Goal: Transaction & Acquisition: Purchase product/service

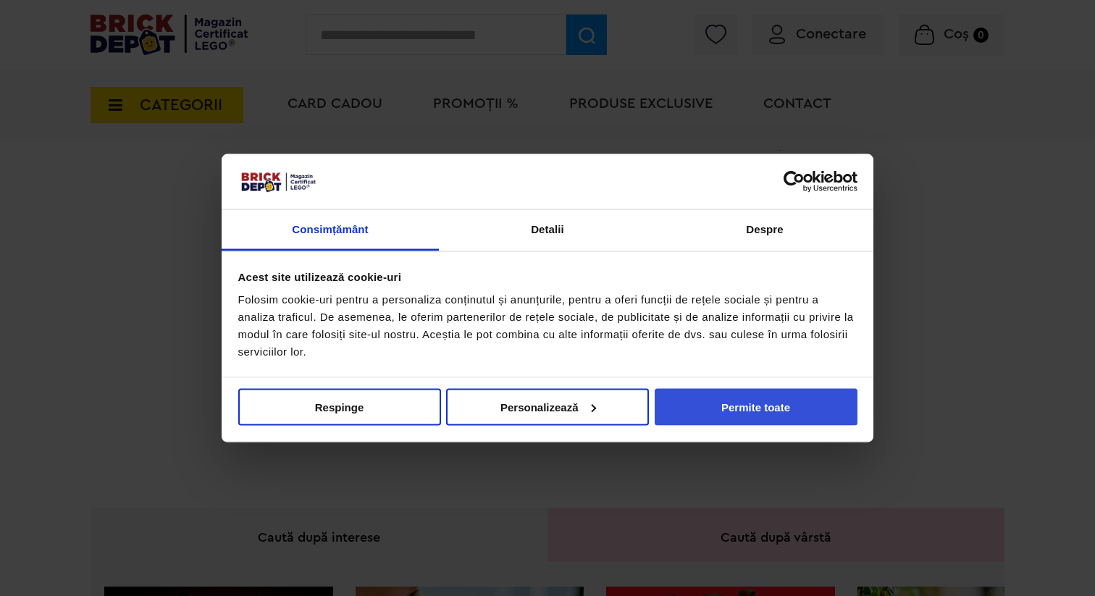
click at [772, 407] on button "Permite toate" at bounding box center [755, 406] width 203 height 37
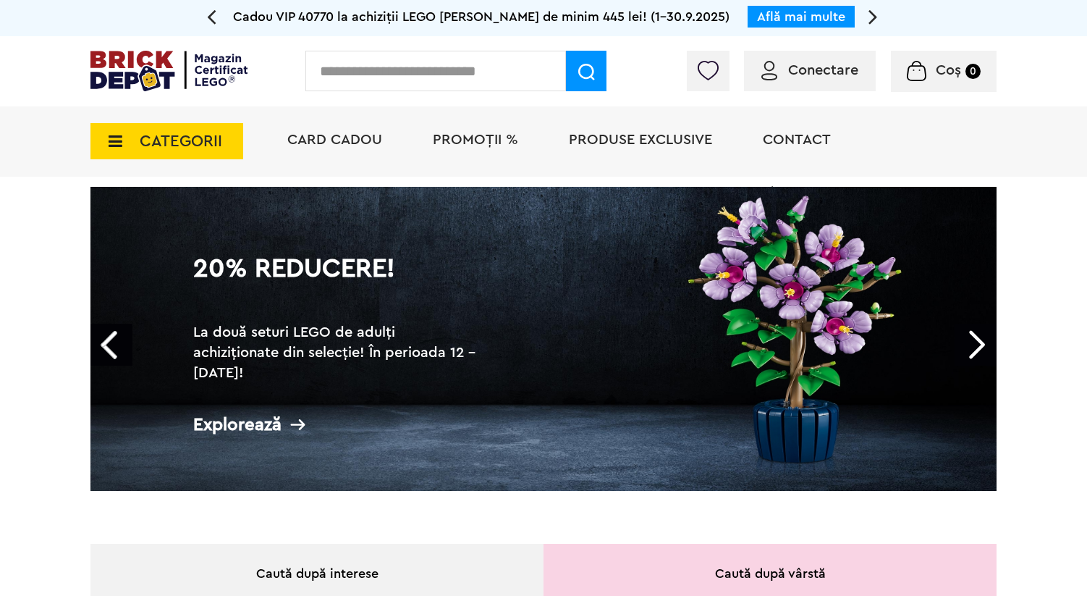
click at [474, 139] on span "PROMOȚII %" at bounding box center [475, 139] width 85 height 14
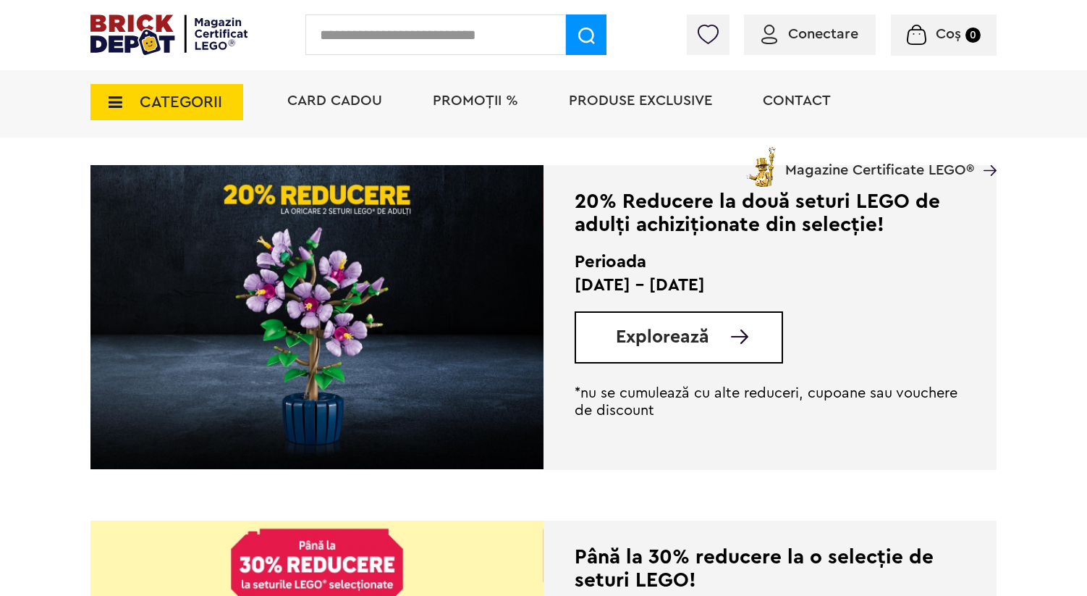
scroll to position [754, 0]
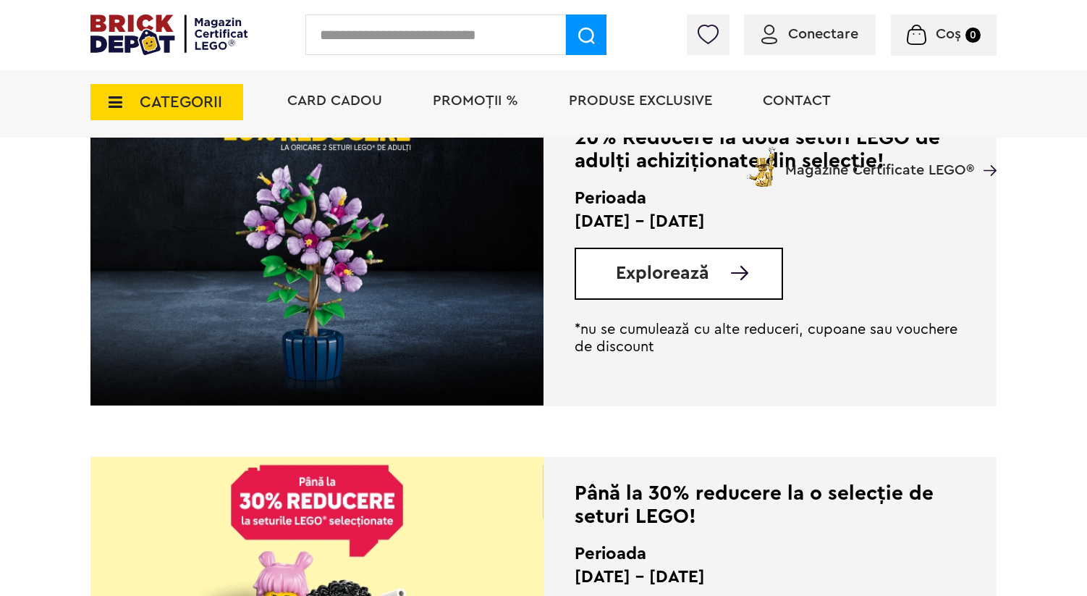
click at [644, 296] on div "Explorează" at bounding box center [679, 274] width 208 height 52
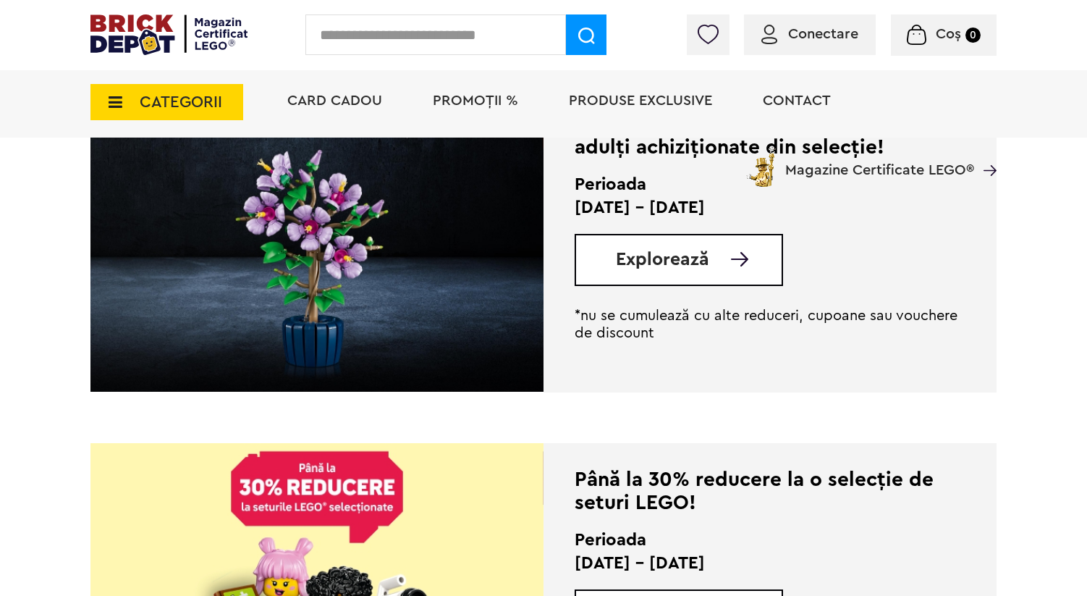
scroll to position [695, 0]
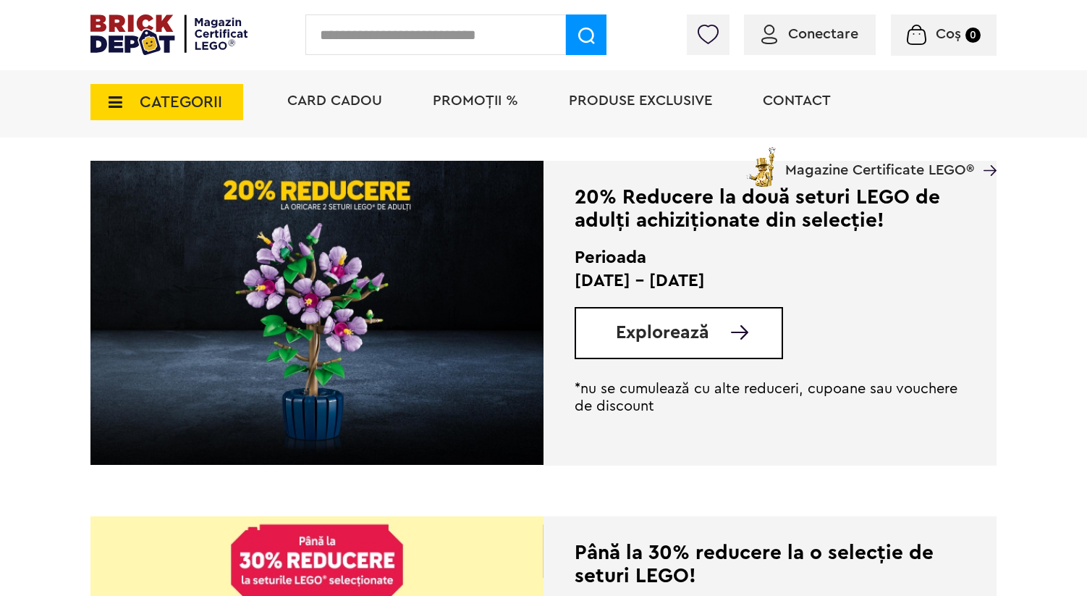
click at [650, 324] on span "Explorează" at bounding box center [662, 333] width 93 height 18
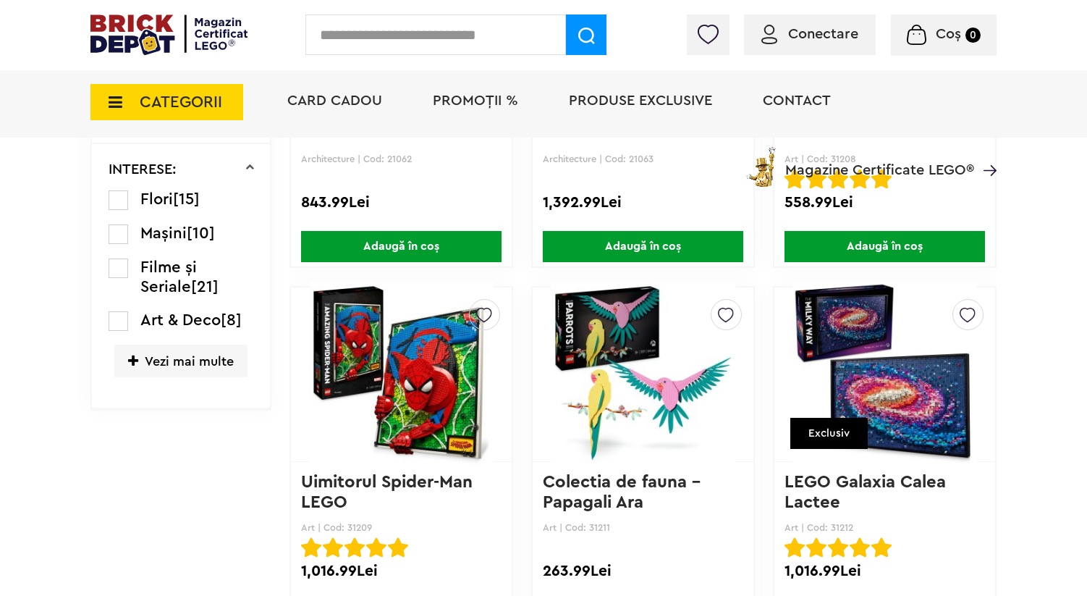
scroll to position [1359, 0]
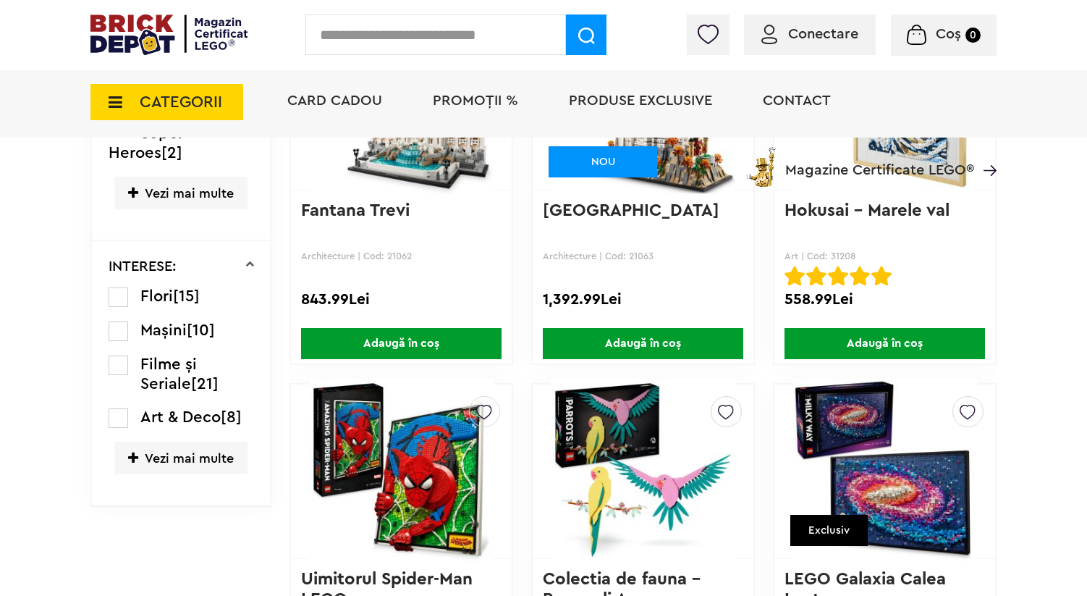
click at [119, 428] on label at bounding box center [119, 418] width 20 height 20
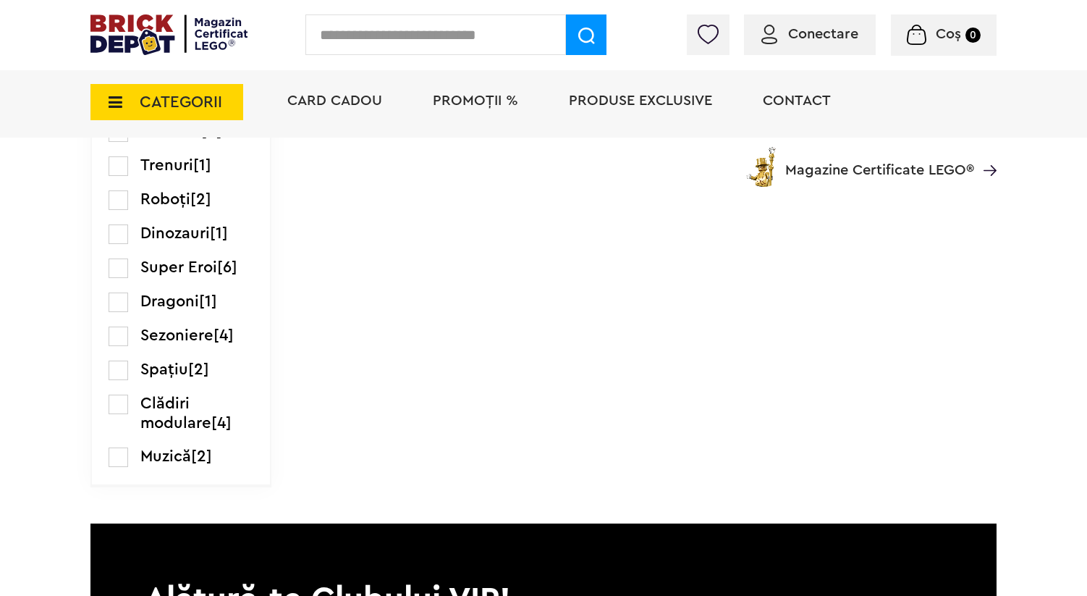
scroll to position [1836, 0]
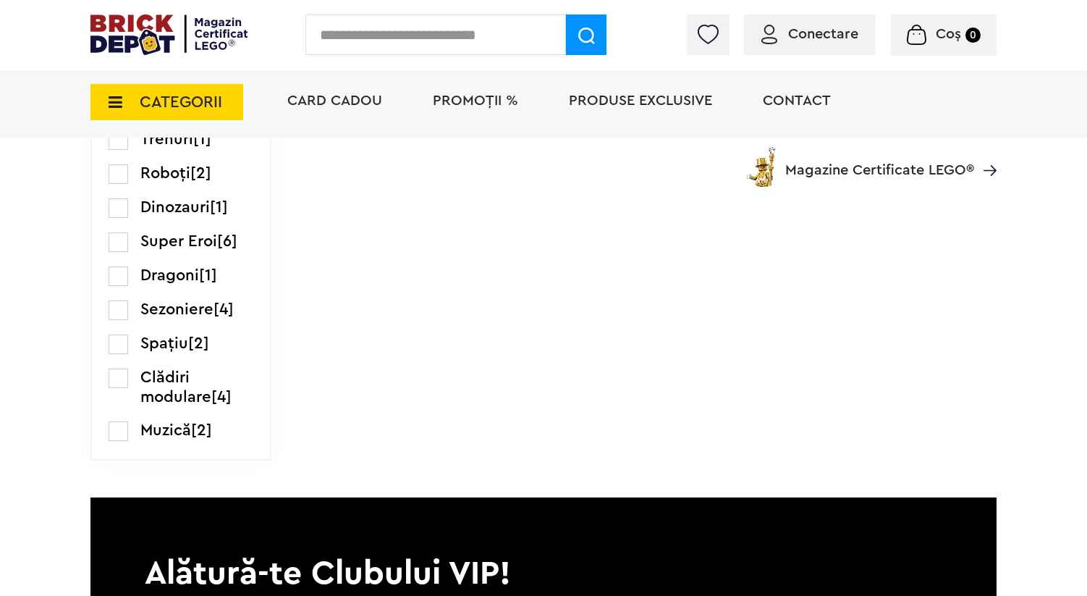
click at [458, 97] on span "PROMOȚII %" at bounding box center [475, 100] width 85 height 14
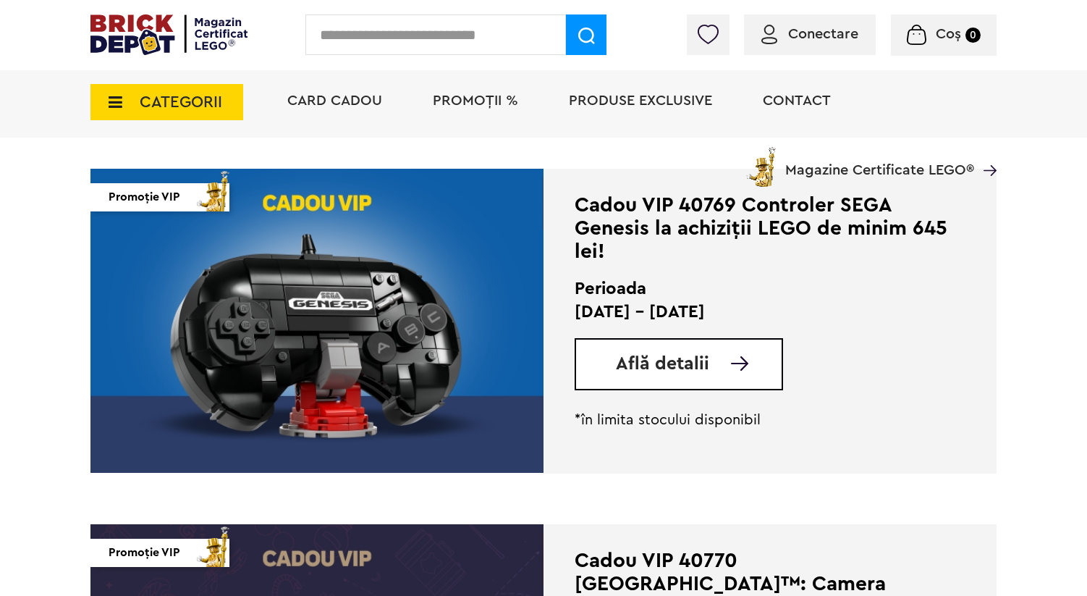
scroll to position [1250, 0]
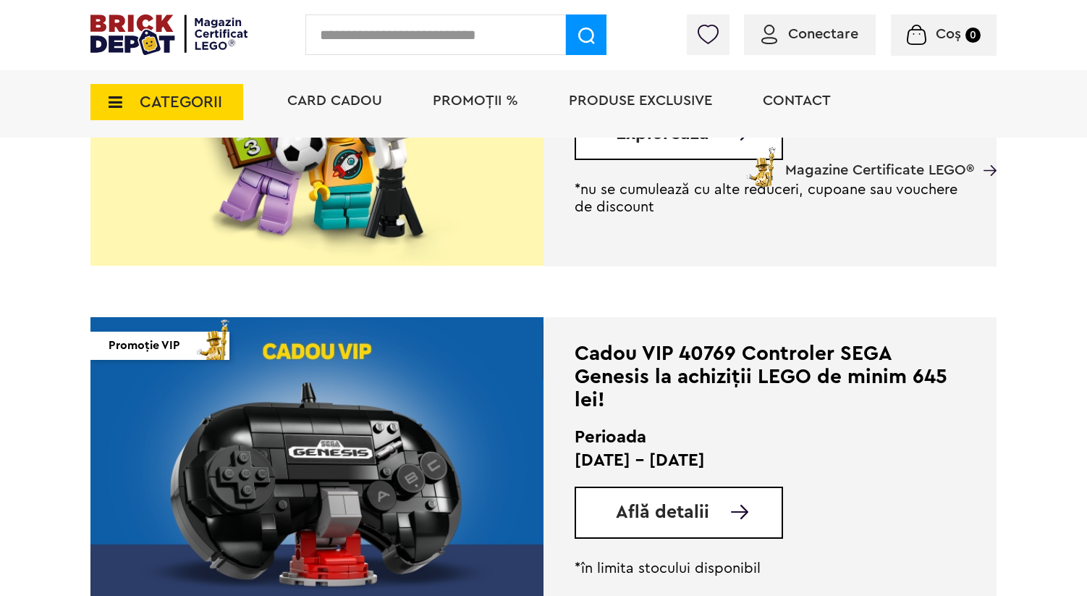
click at [667, 145] on div "Card Cadou PROMOȚII % Produse exclusive Contact Magazine Certificate LEGO®" at bounding box center [635, 126] width 724 height 119
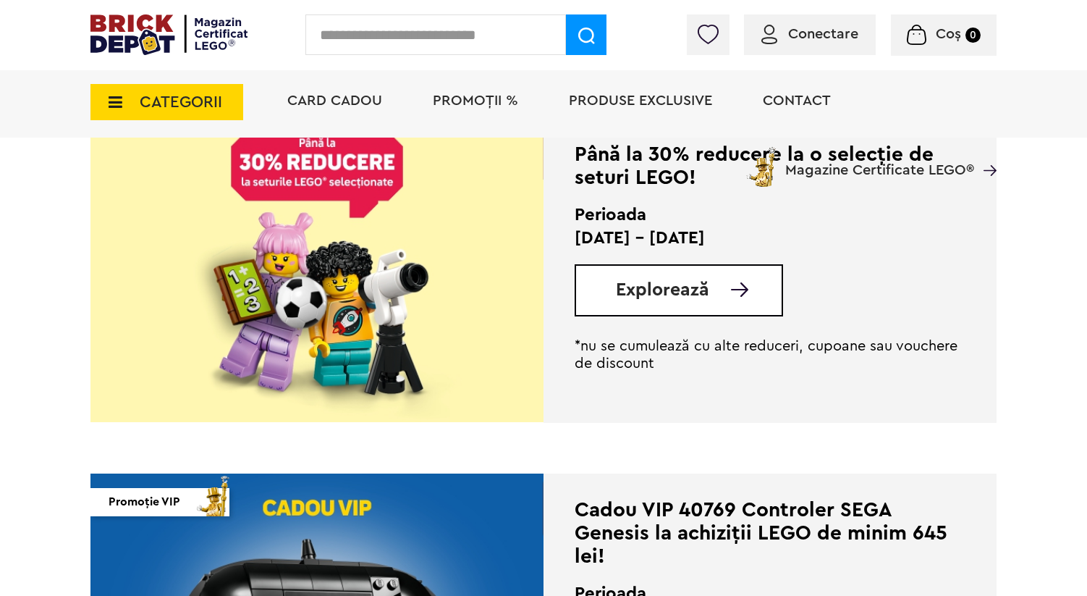
click at [665, 285] on span "Explorează" at bounding box center [662, 290] width 93 height 18
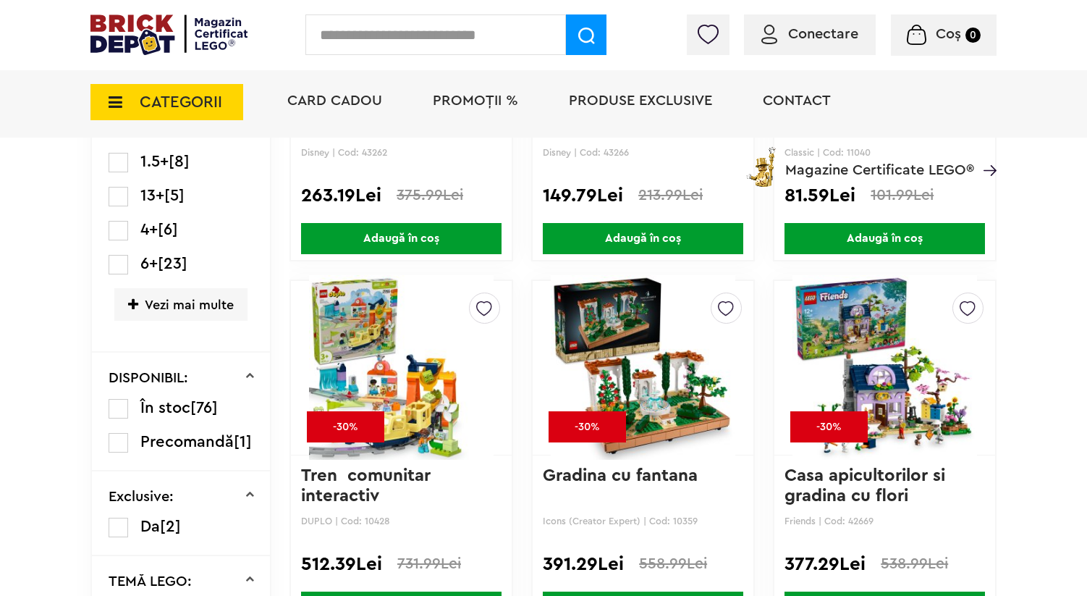
scroll to position [481, 0]
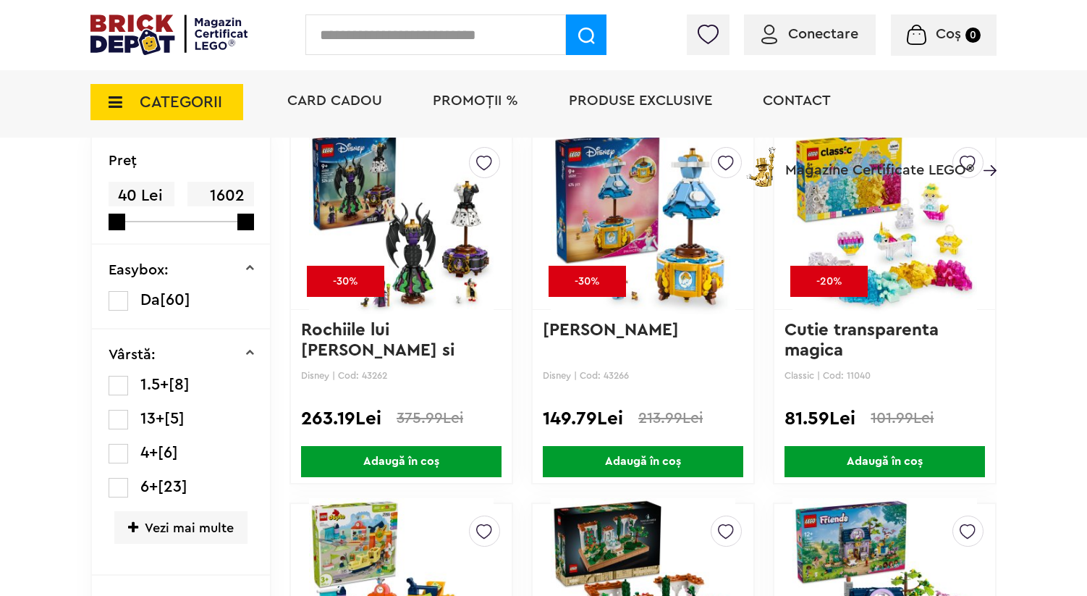
click at [652, 104] on span "Produse exclusive" at bounding box center [640, 100] width 143 height 14
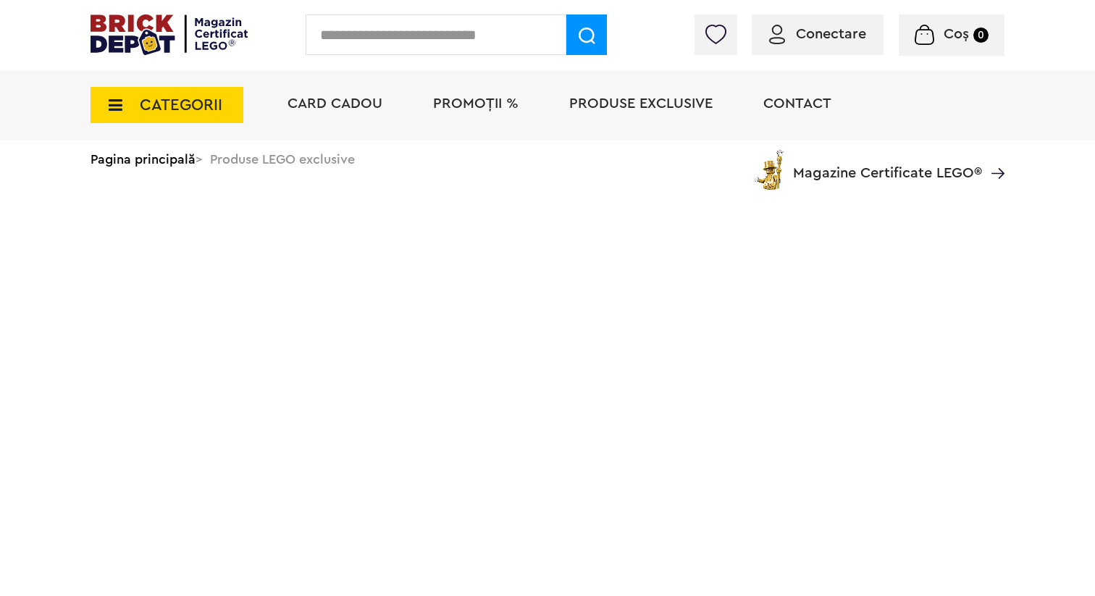
click at [217, 33] on img at bounding box center [168, 34] width 157 height 41
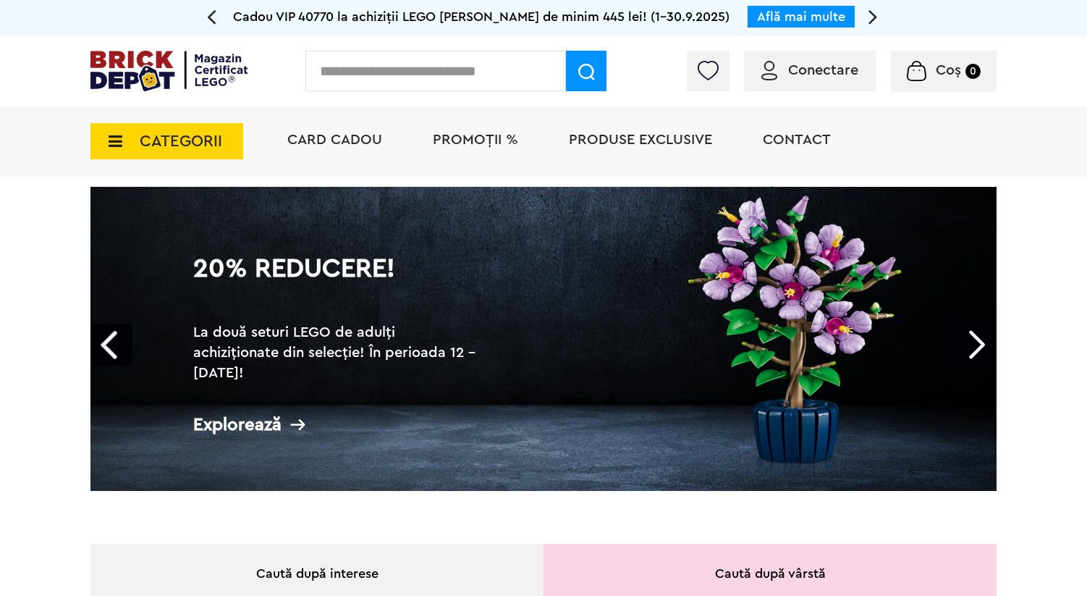
click at [164, 138] on span "CATEGORII" at bounding box center [181, 141] width 83 height 16
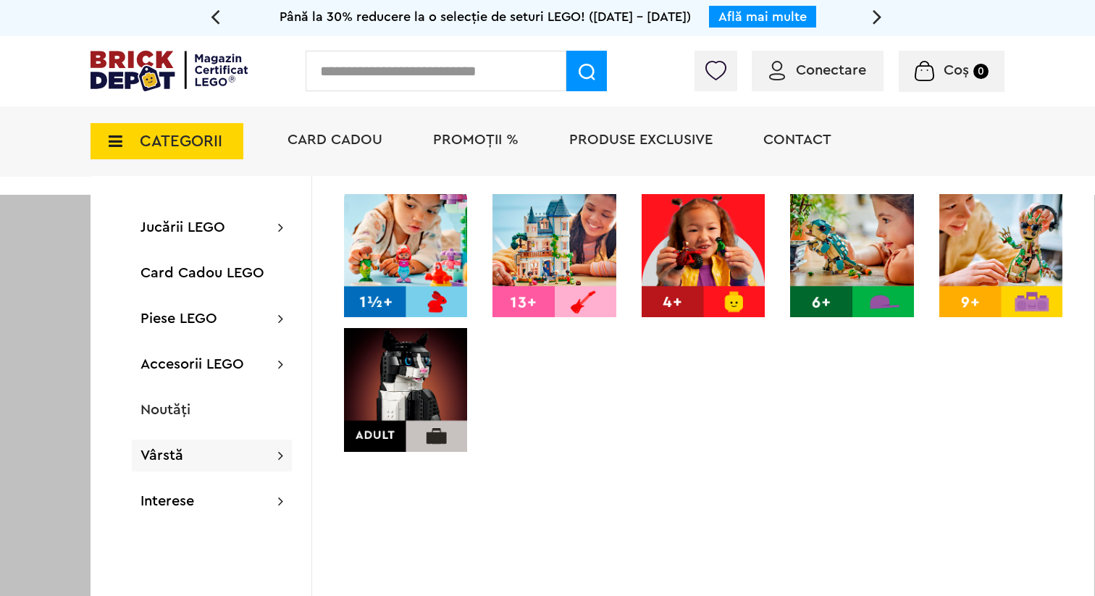
click at [393, 407] on img at bounding box center [405, 389] width 123 height 123
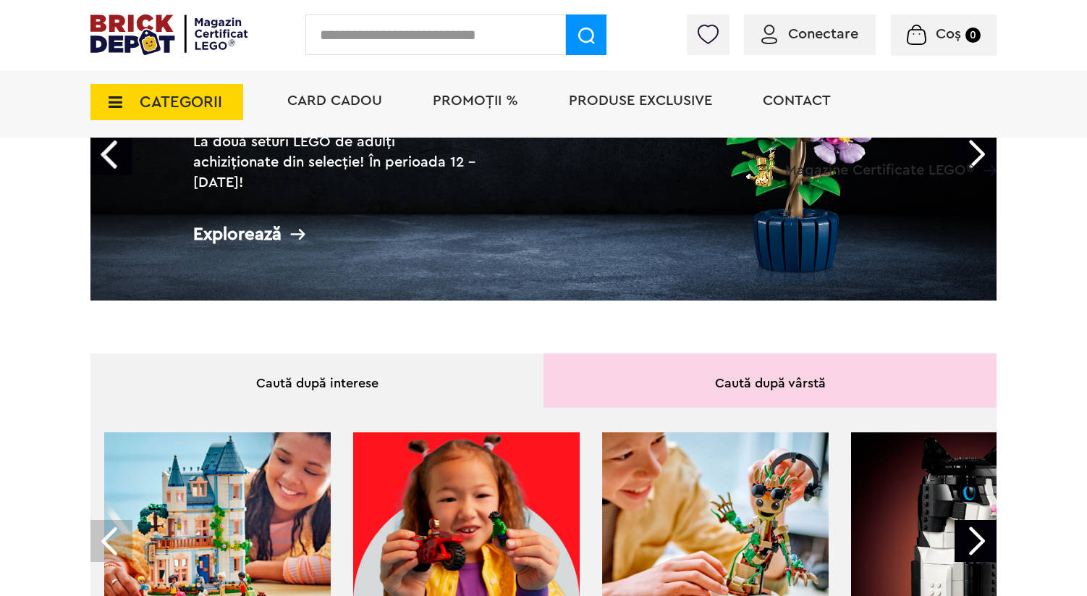
scroll to position [250, 0]
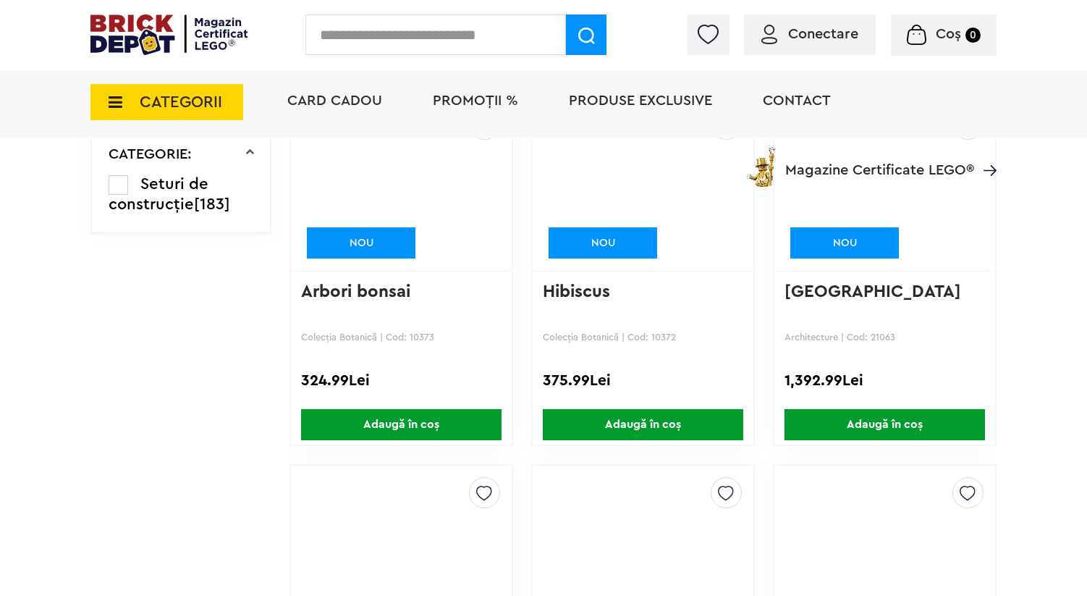
scroll to position [1585, 0]
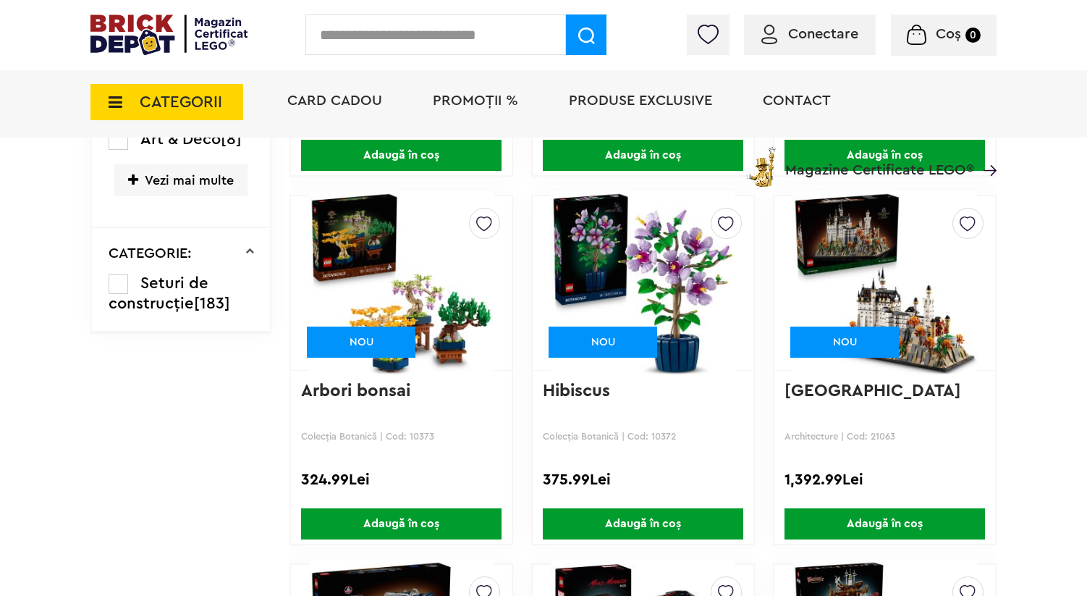
click at [647, 228] on img at bounding box center [643, 283] width 185 height 203
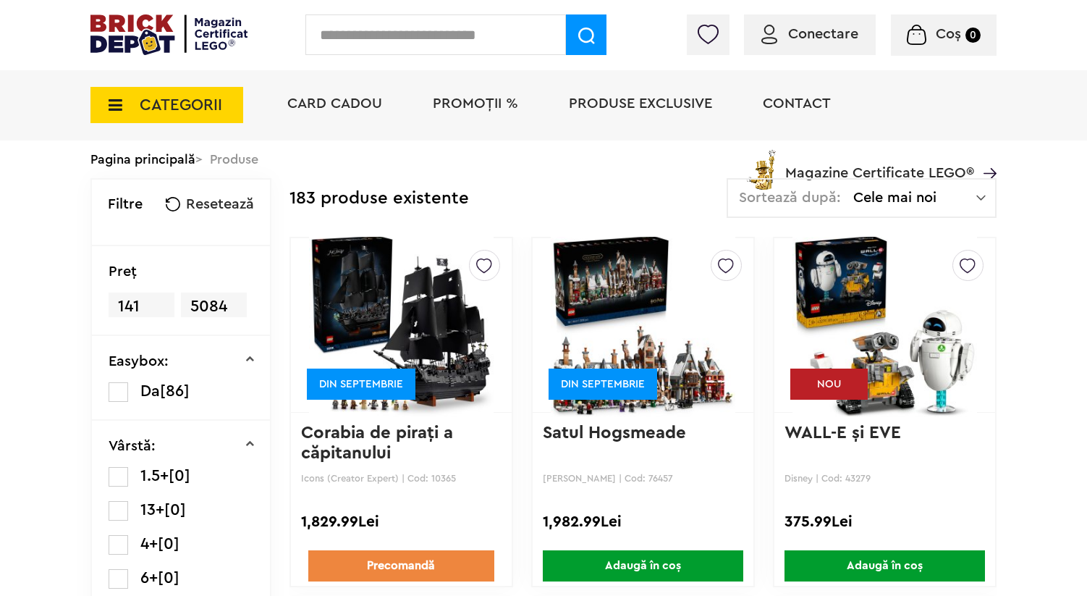
scroll to position [1585, 0]
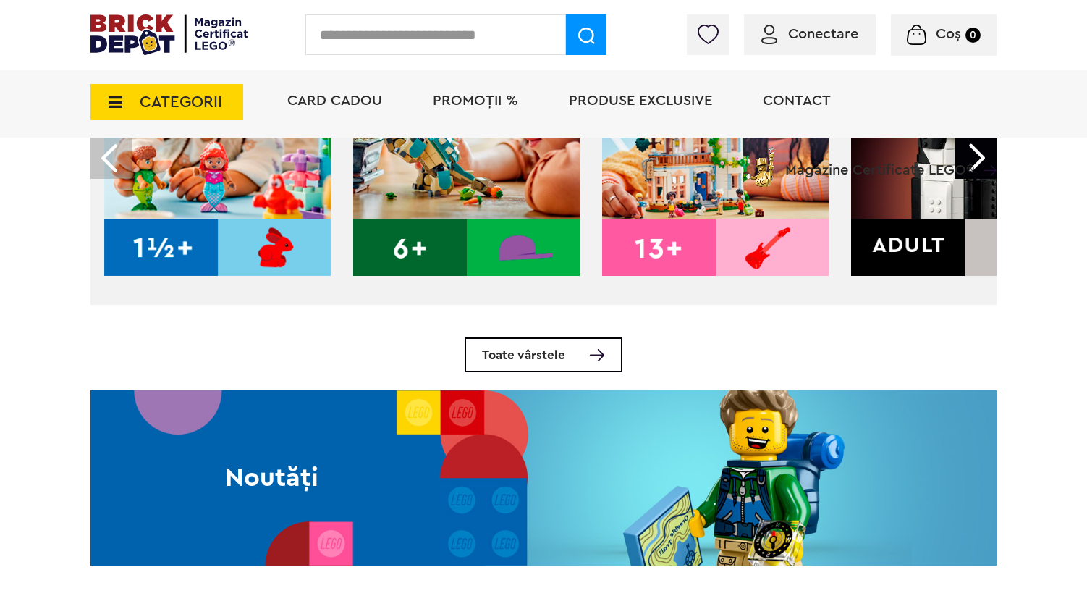
scroll to position [623, 0]
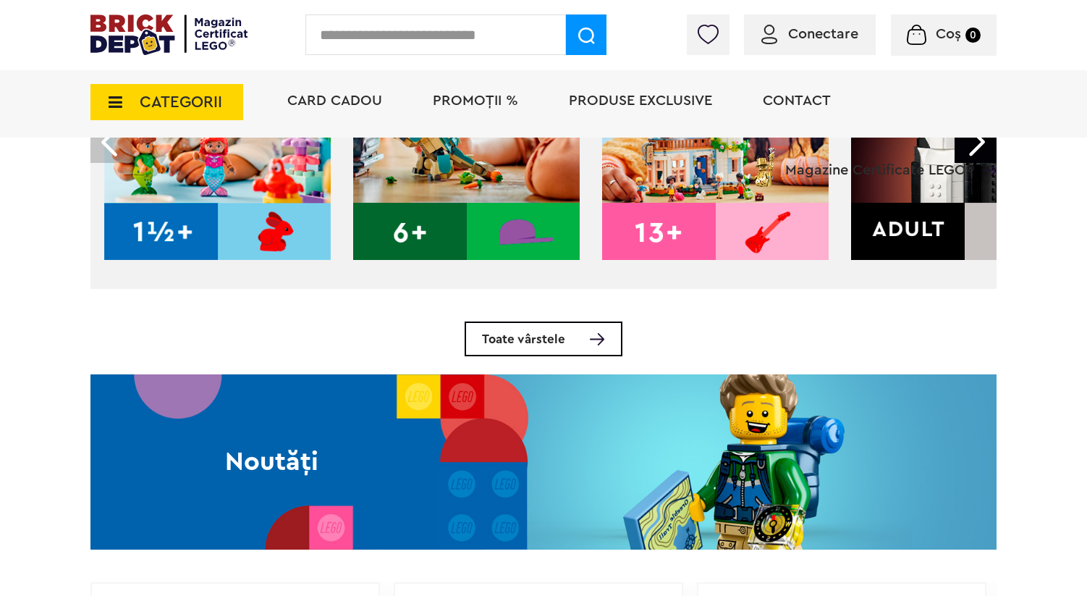
click at [915, 234] on img at bounding box center [964, 146] width 227 height 227
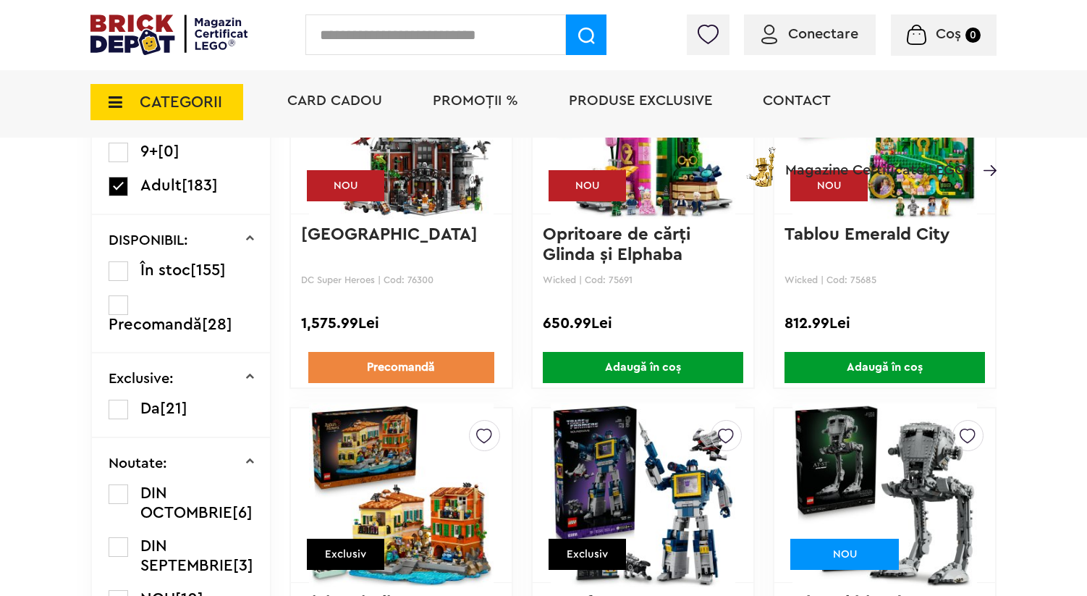
scroll to position [572, 0]
